Goal: Transaction & Acquisition: Subscribe to service/newsletter

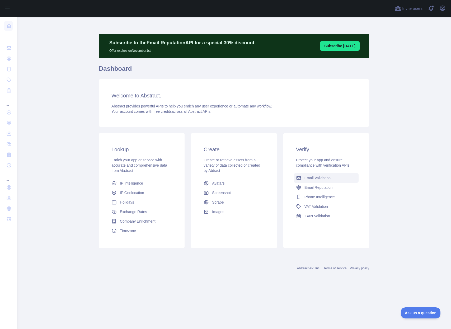
click at [315, 178] on span "Email Validation" at bounding box center [317, 177] width 26 height 5
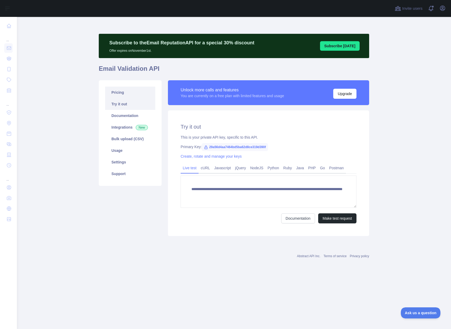
click at [128, 93] on link "Pricing" at bounding box center [130, 93] width 50 height 12
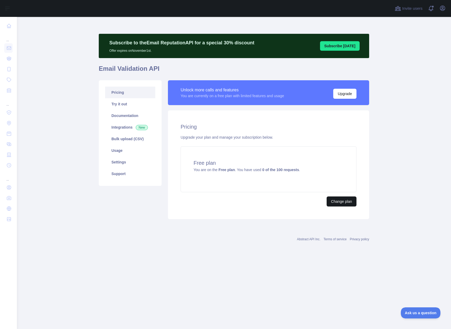
click at [342, 204] on button "Change plan" at bounding box center [342, 201] width 30 height 10
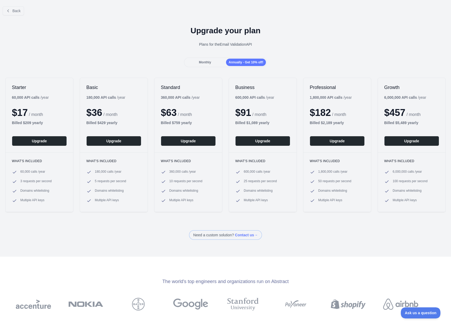
scroll to position [-1, 0]
click at [197, 60] on div "Monthly" at bounding box center [205, 62] width 40 height 7
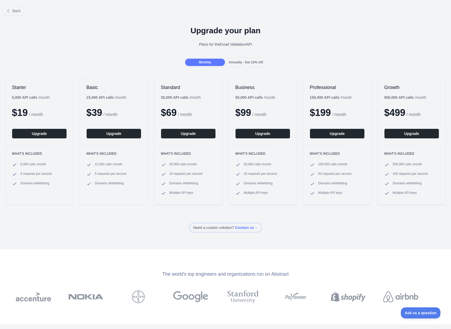
click at [242, 62] on span "Annually - Get 10% off!" at bounding box center [246, 62] width 35 height 4
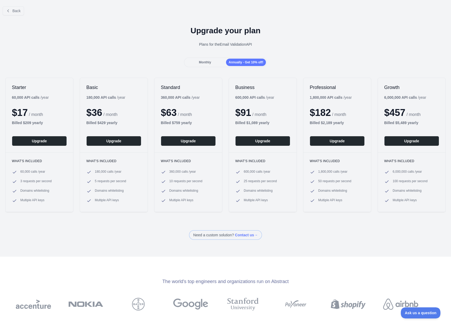
click at [212, 62] on div "Monthly" at bounding box center [205, 62] width 40 height 7
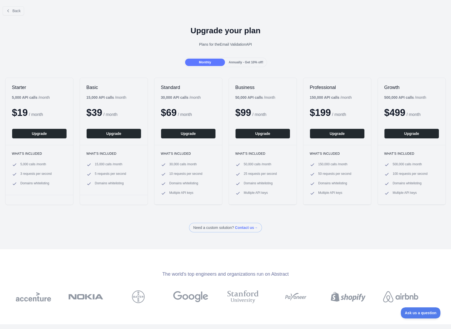
click at [393, 10] on div "Back" at bounding box center [225, 10] width 451 height 17
